Goal: Task Accomplishment & Management: Manage account settings

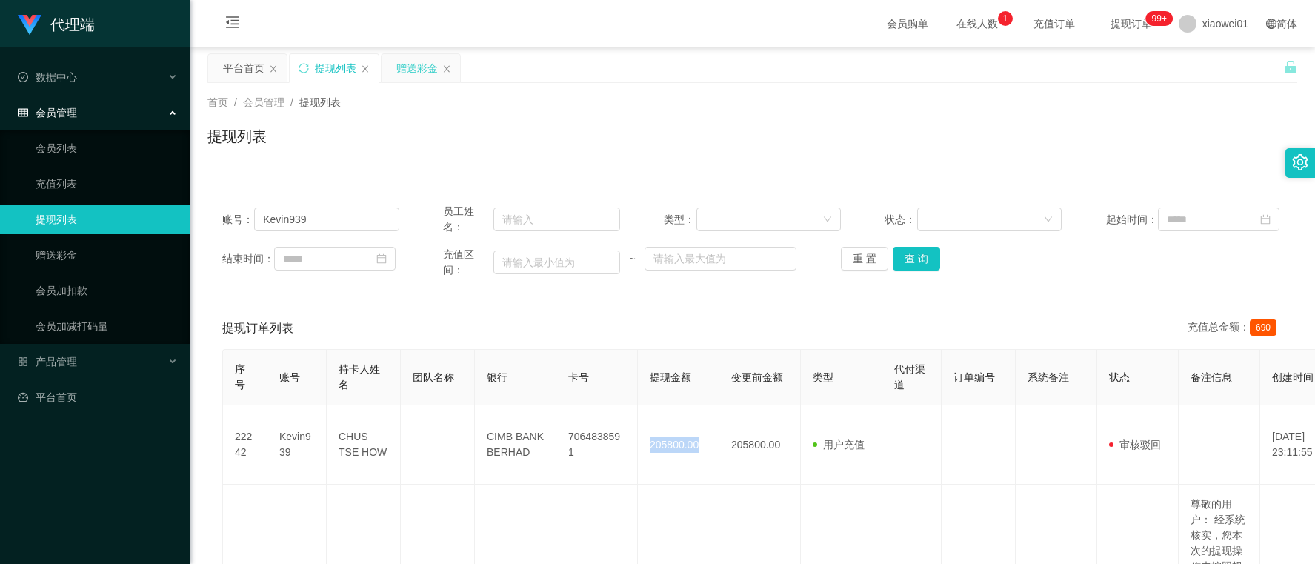
click at [408, 61] on div "赠送彩金" at bounding box center [416, 68] width 41 height 28
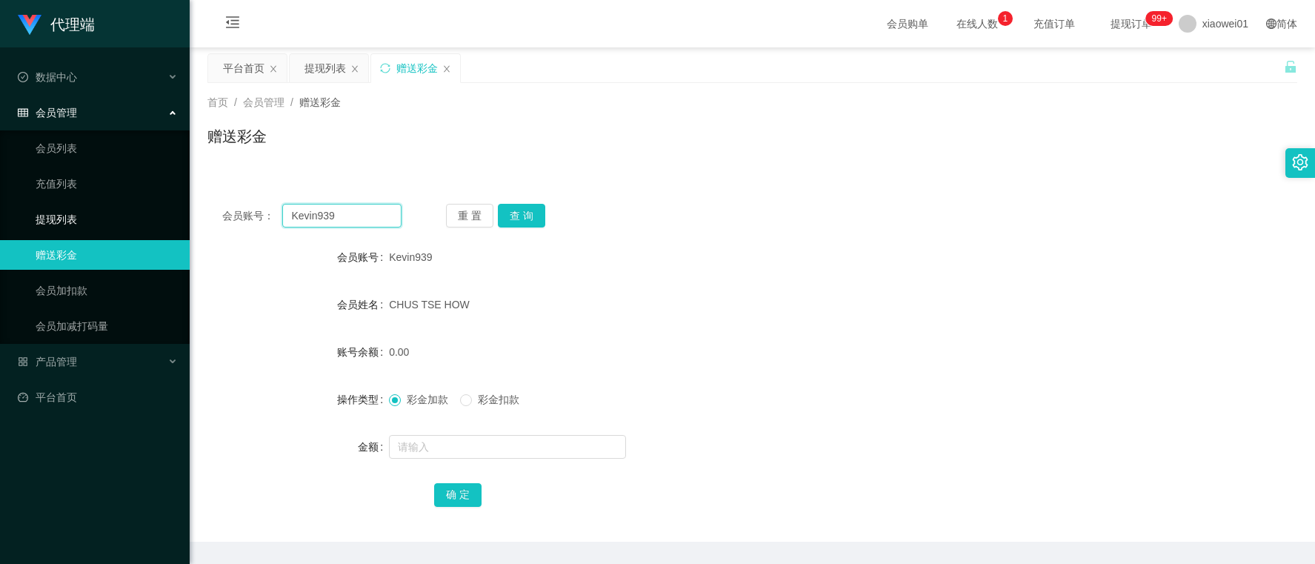
drag, startPoint x: 367, startPoint y: 216, endPoint x: 98, endPoint y: 204, distance: 269.3
click at [98, 204] on section "代理端 数据中心 会员管理 会员列表 充值列表 提现列表 赠送彩金 会员加扣款 会员加减打码量 产品管理 开奖记录 注单管理 产品列表 即时注单 产品预设置 …" at bounding box center [657, 305] width 1315 height 611
paste input "INKY"
type input "KINKY"
click at [530, 213] on button "查 询" at bounding box center [521, 216] width 47 height 24
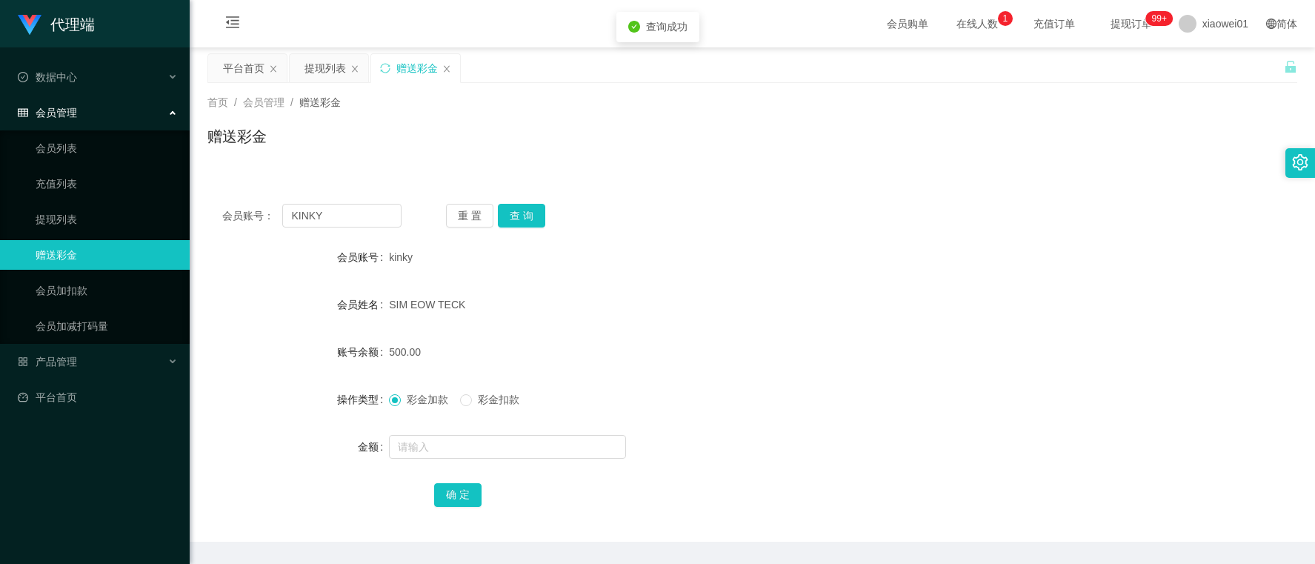
drag, startPoint x: 387, startPoint y: 337, endPoint x: 486, endPoint y: 345, distance: 99.6
click at [486, 345] on div "500.00" at bounding box center [707, 352] width 636 height 30
click at [313, 68] on div "提现列表" at bounding box center [325, 68] width 41 height 28
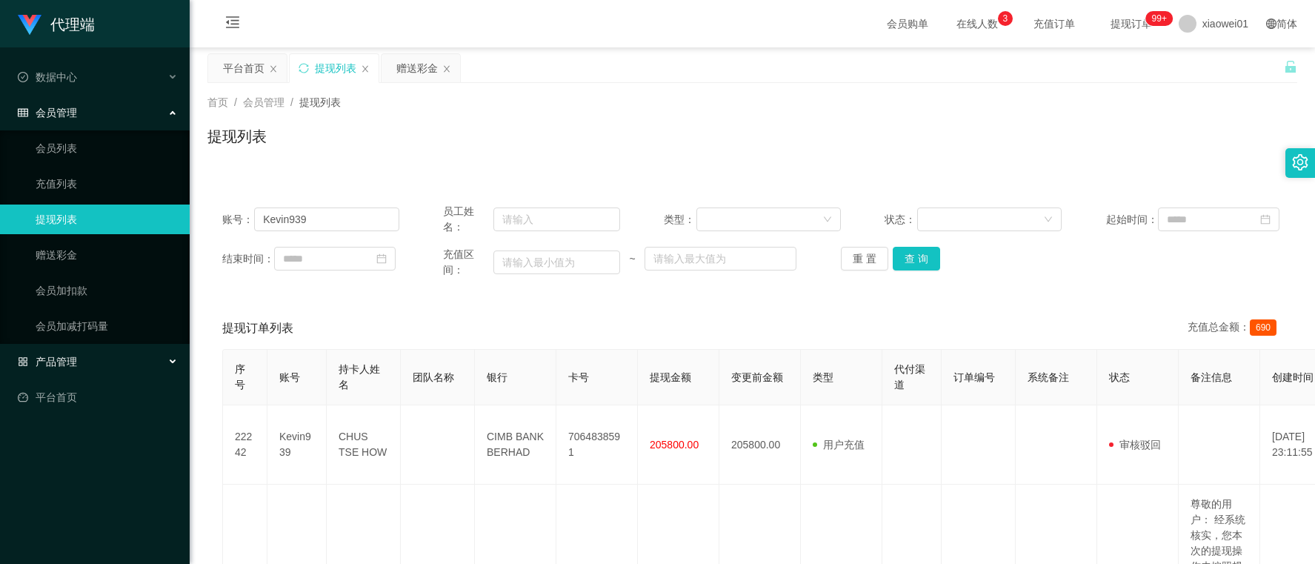
click at [69, 358] on span "产品管理" at bounding box center [47, 362] width 59 height 12
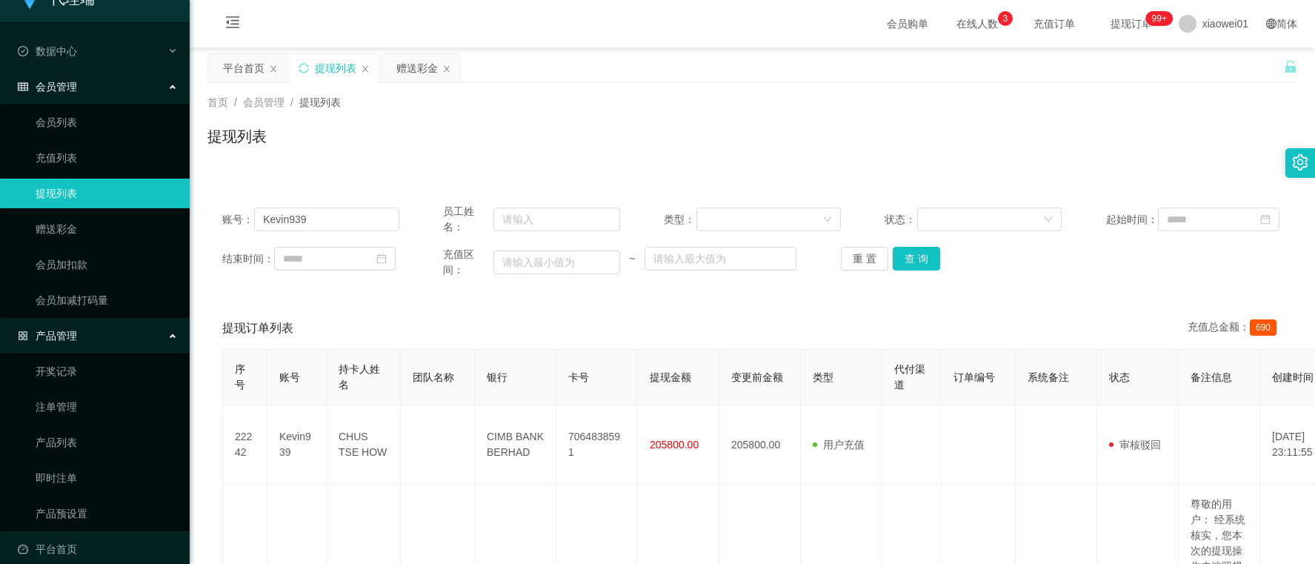
scroll to position [41, 0]
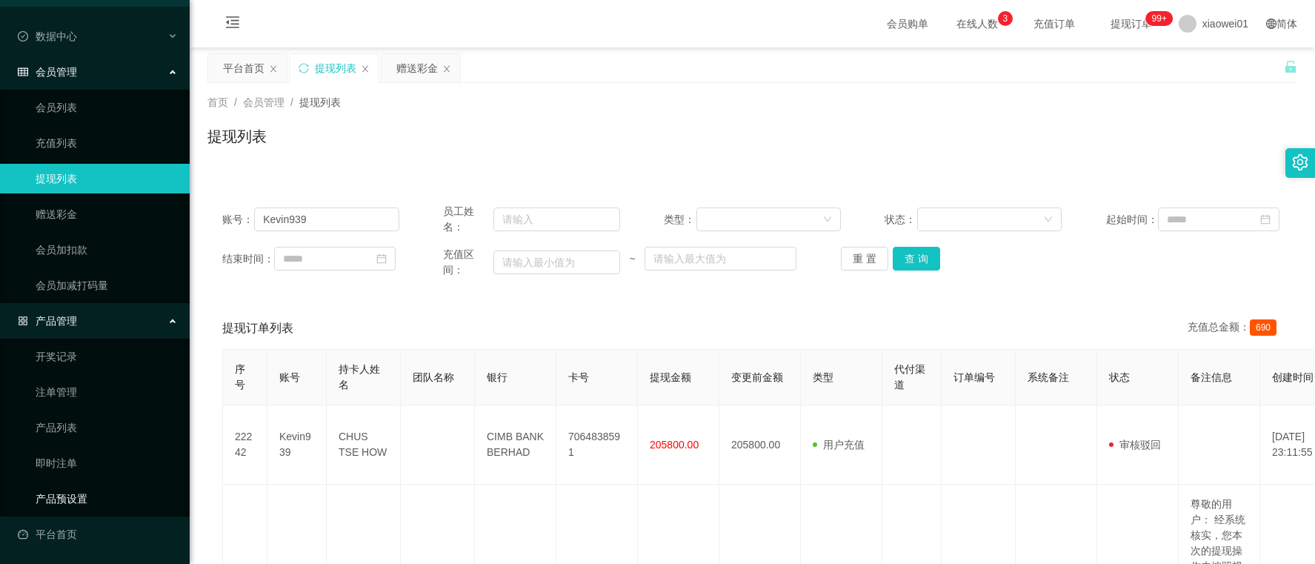
click at [83, 489] on link "产品预设置" at bounding box center [107, 499] width 142 height 30
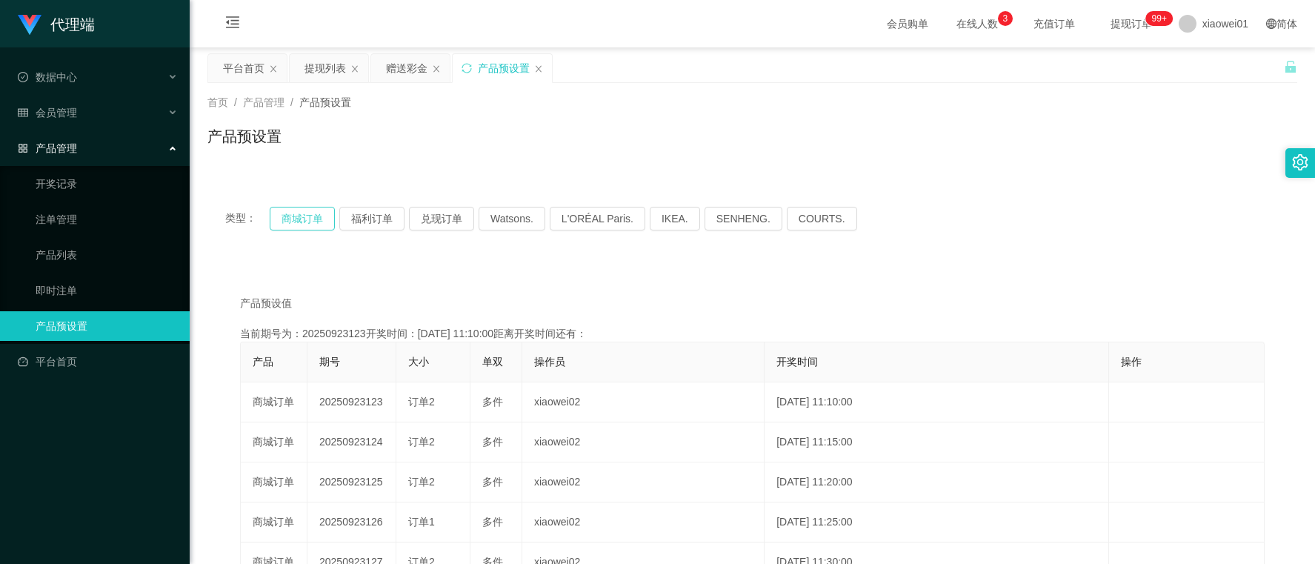
click at [289, 216] on button "商城订单" at bounding box center [302, 219] width 65 height 24
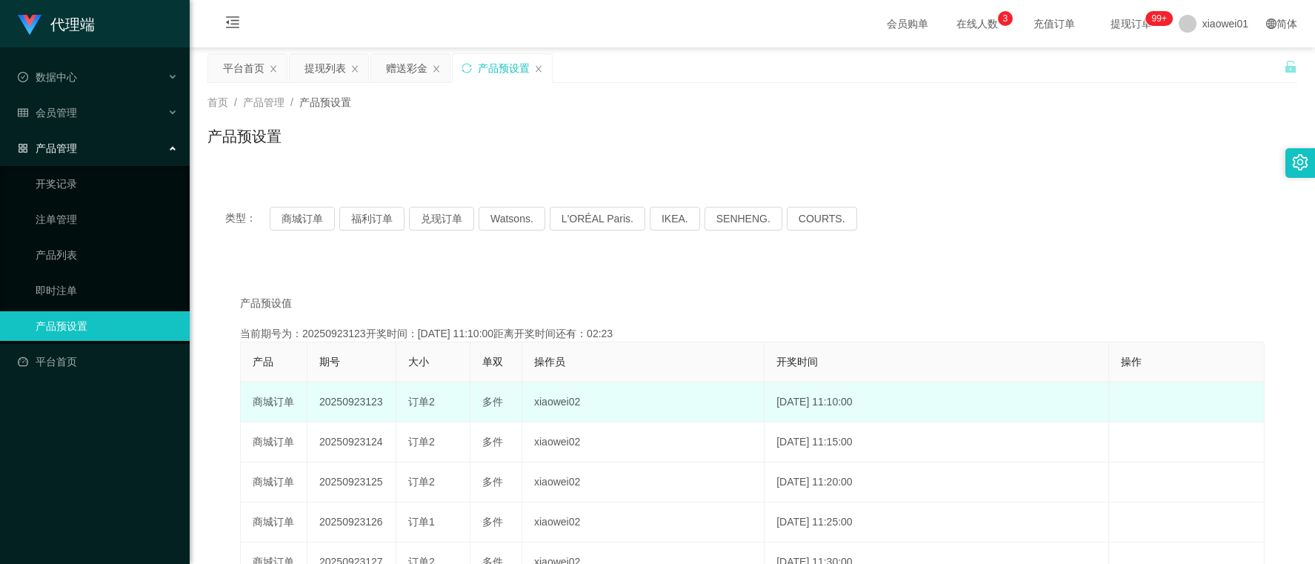
click at [319, 405] on td "20250923123" at bounding box center [352, 402] width 89 height 40
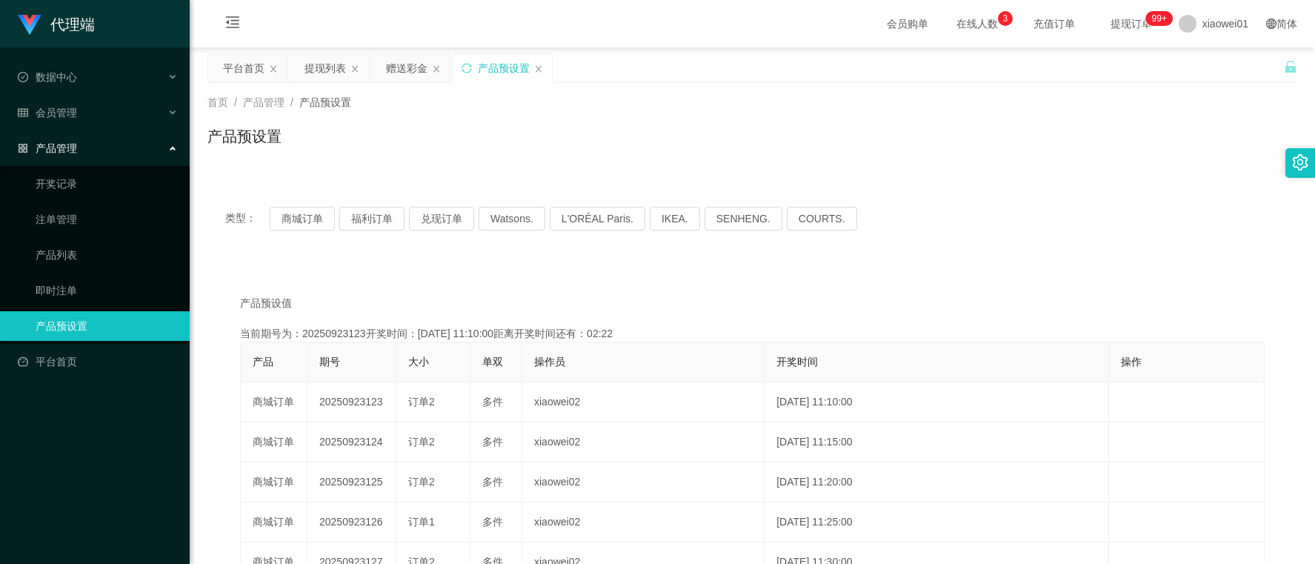
copy td "20250923123"
click at [1071, 243] on div "类型： 商城订单 福利订单 兑现订单 Watsons. L'ORÉAL Paris. IKEA. [GEOGRAPHIC_DATA]. COURTS." at bounding box center [752, 218] width 1090 height 59
click at [315, 216] on button "商城订单" at bounding box center [302, 219] width 65 height 24
click at [94, 220] on link "注单管理" at bounding box center [107, 220] width 142 height 30
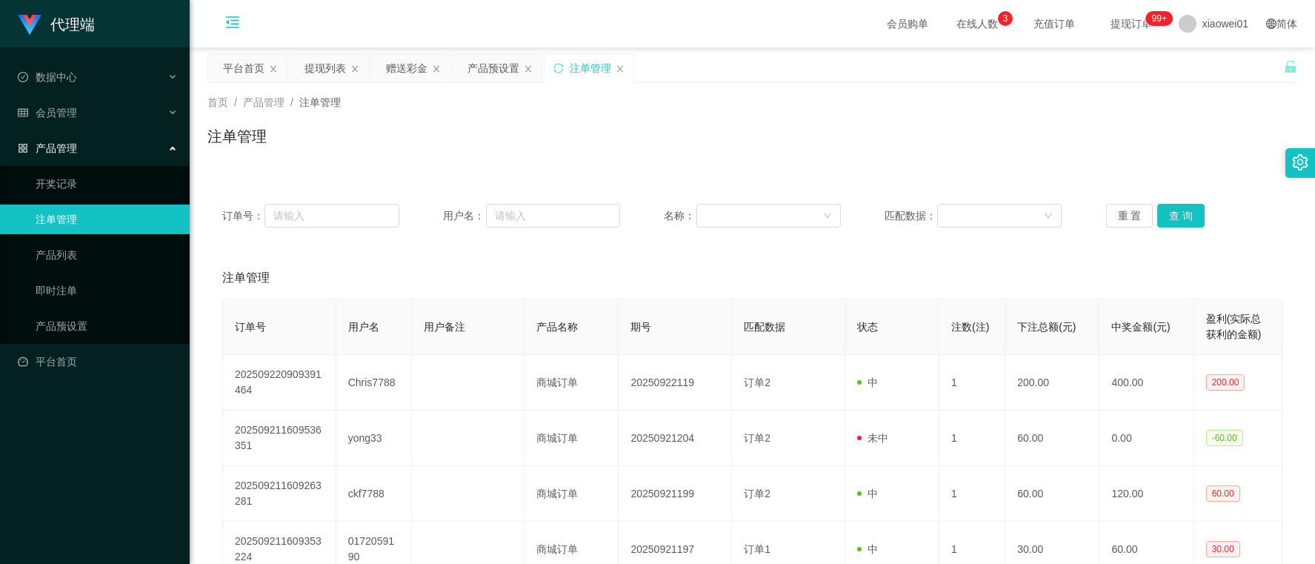
click at [230, 20] on icon "图标: menu-fold" at bounding box center [232, 22] width 15 height 15
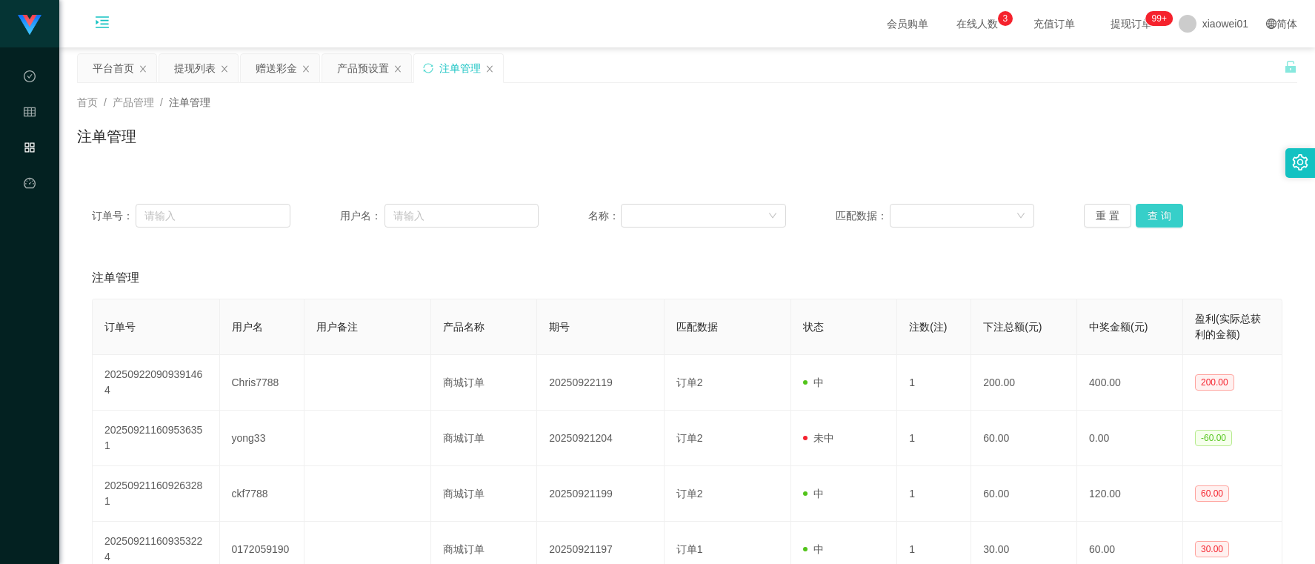
click at [1153, 213] on button "查 询" at bounding box center [1159, 216] width 47 height 24
click at [1154, 213] on button "查 询" at bounding box center [1159, 216] width 47 height 24
click at [1203, 43] on span "xiaowei01" at bounding box center [1226, 23] width 46 height 47
click at [825, 212] on div "订单号： 用户名： 名称： 匹配数据： 重 置 查 询" at bounding box center [687, 216] width 1191 height 24
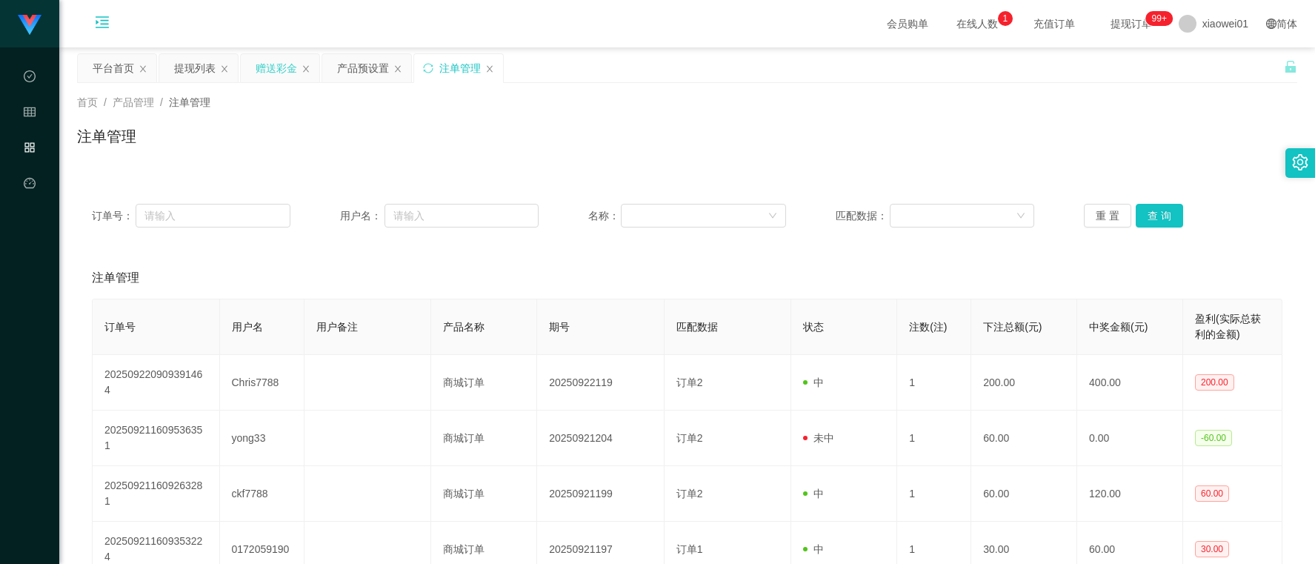
click at [242, 70] on div "平台首页 提现列表 赠送彩金 产品预设置 注单管理" at bounding box center [291, 78] width 428 height 51
click at [256, 68] on div "赠送彩金" at bounding box center [280, 68] width 79 height 28
click at [359, 64] on div "产品预设置" at bounding box center [363, 68] width 52 height 28
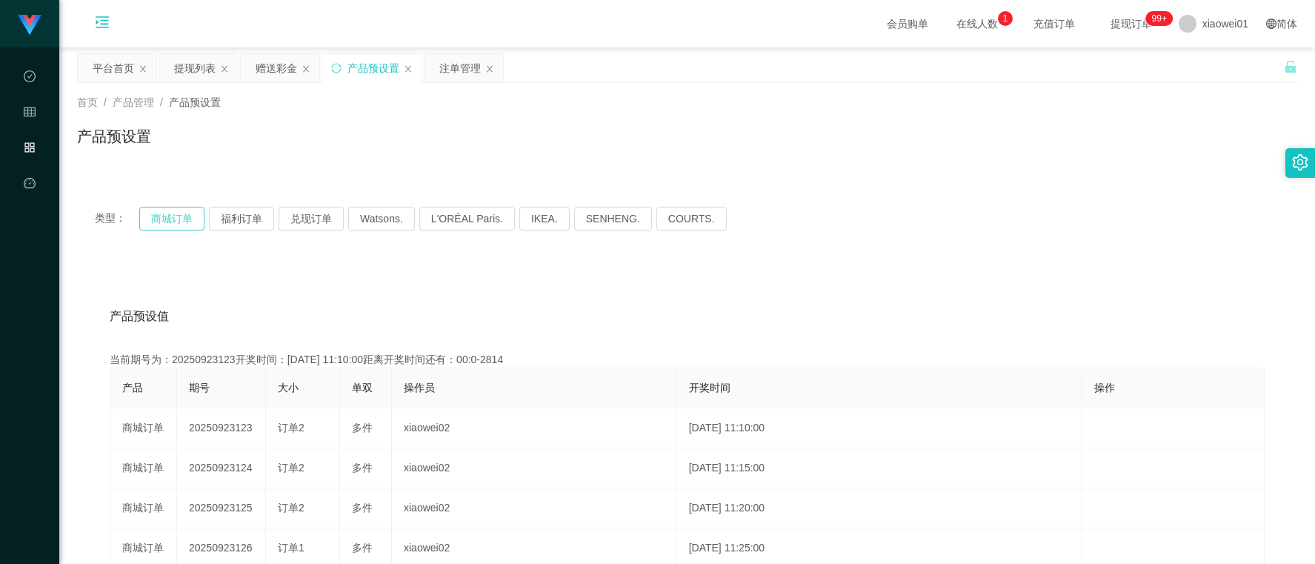
click at [156, 225] on button "商城订单" at bounding box center [171, 219] width 65 height 24
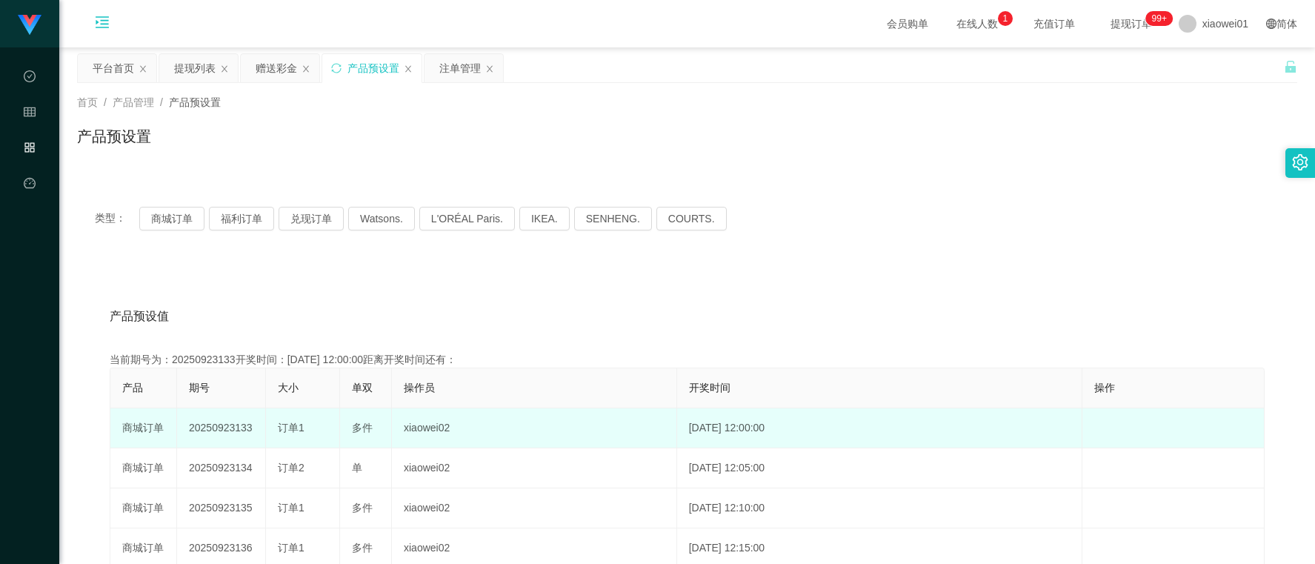
click at [228, 417] on td "20250923133" at bounding box center [221, 428] width 89 height 40
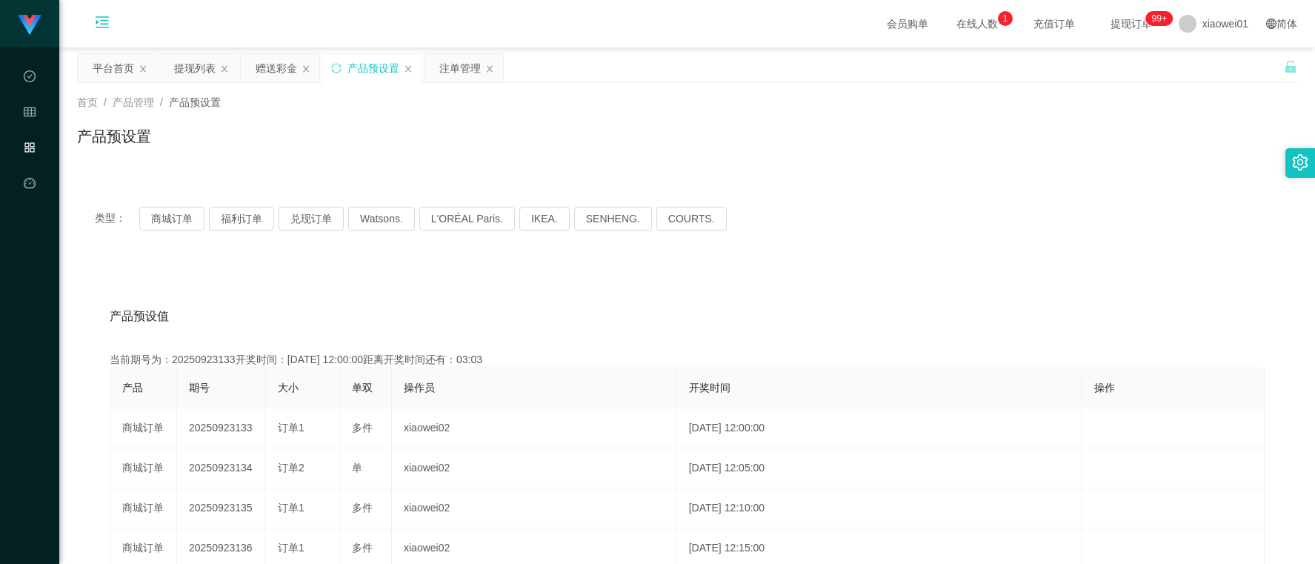
copy td "20250923133"
